Goal: Submit feedback/report problem: Leave review/rating

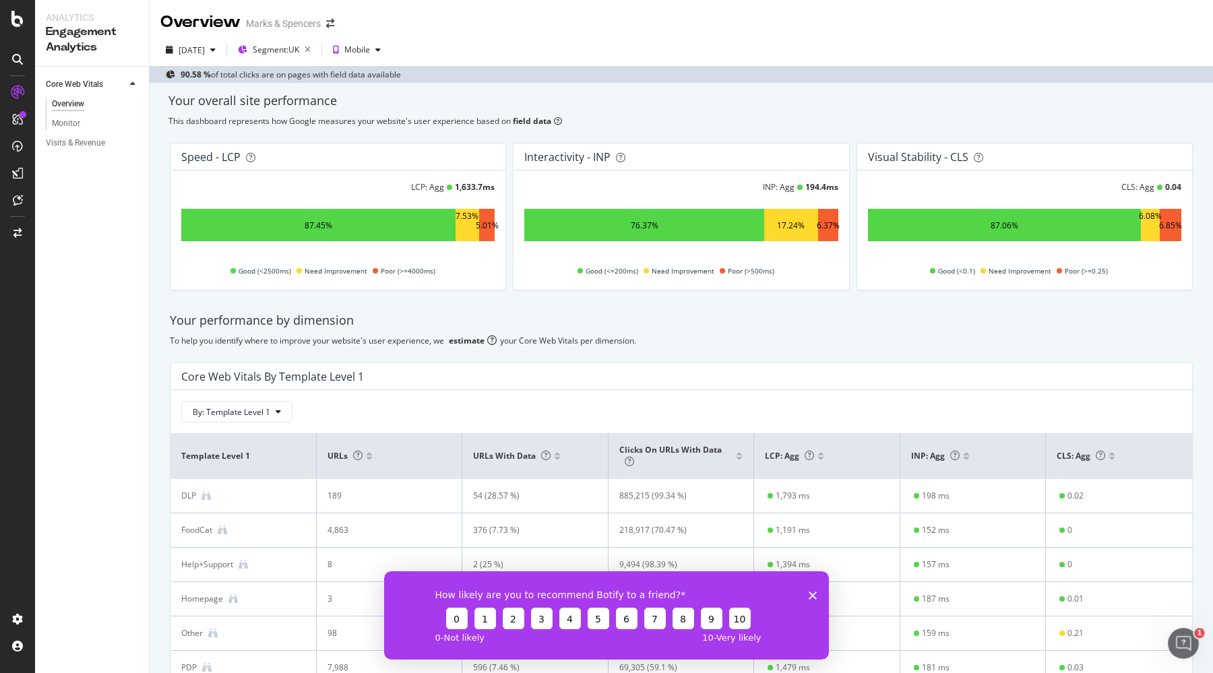
click at [817, 594] on div "How likely are you to recommend Botify to a friend? 0 1 2 3 4 5 6 7 8 9 10 0 - …" at bounding box center [606, 615] width 445 height 88
click at [812, 600] on div "How likely are you to recommend Botify to a friend? 0 1 2 3 4 5 6 7 8 9 10 0 - …" at bounding box center [606, 615] width 445 height 88
click at [816, 595] on icon "Close survey" at bounding box center [812, 595] width 8 height 8
